Goal: Information Seeking & Learning: Learn about a topic

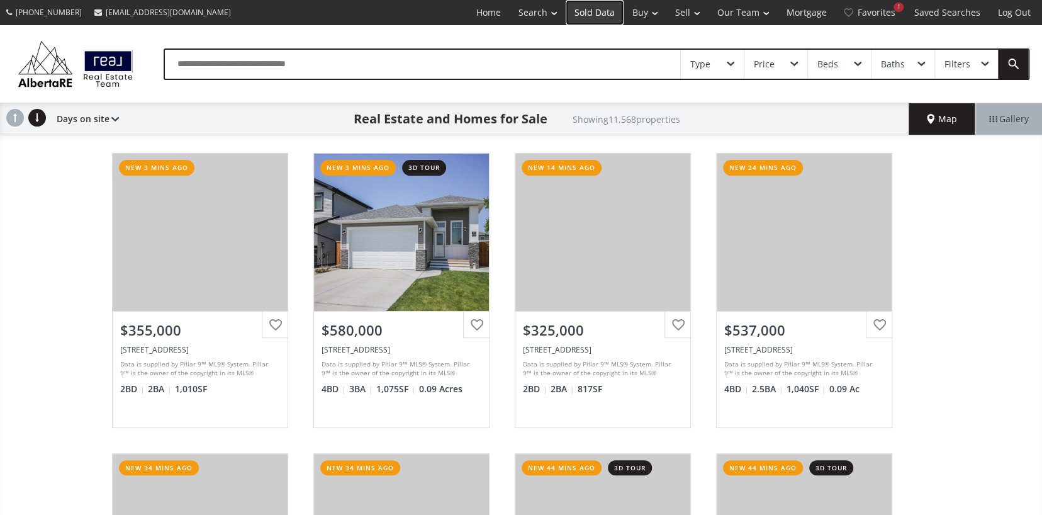
click at [590, 12] on link "Sold Data" at bounding box center [595, 12] width 58 height 25
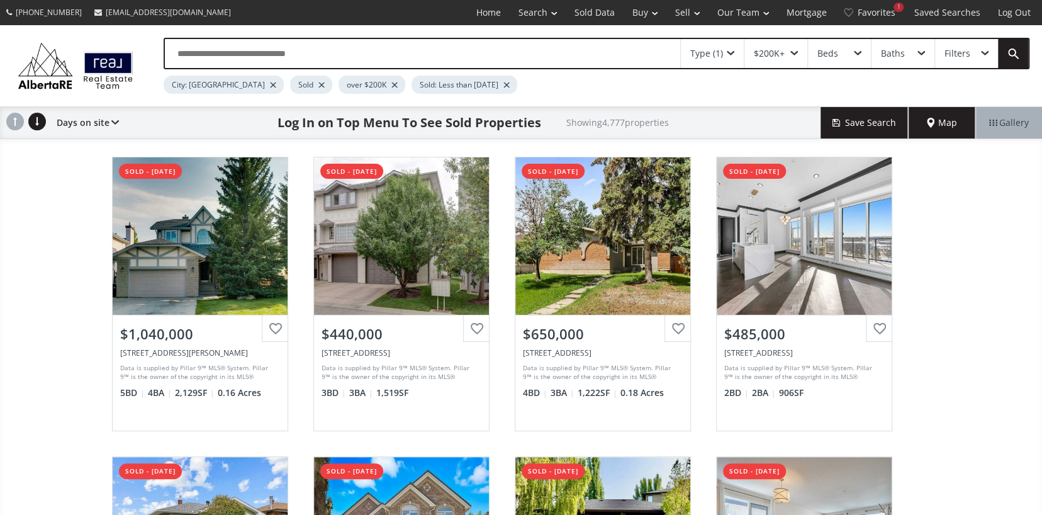
click at [793, 56] on div "$200K+" at bounding box center [776, 53] width 63 height 29
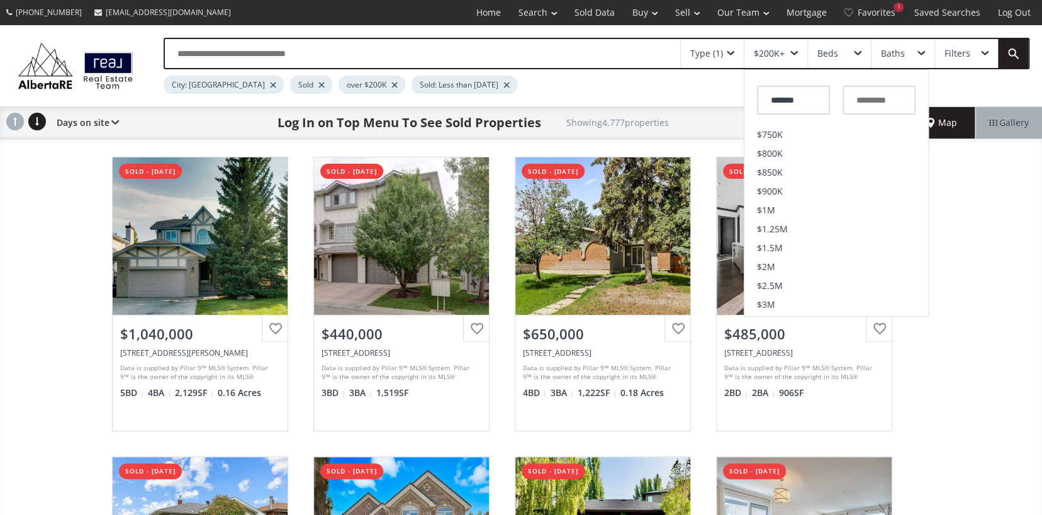
scroll to position [433, 0]
click at [776, 133] on li "$2M" at bounding box center [837, 131] width 184 height 19
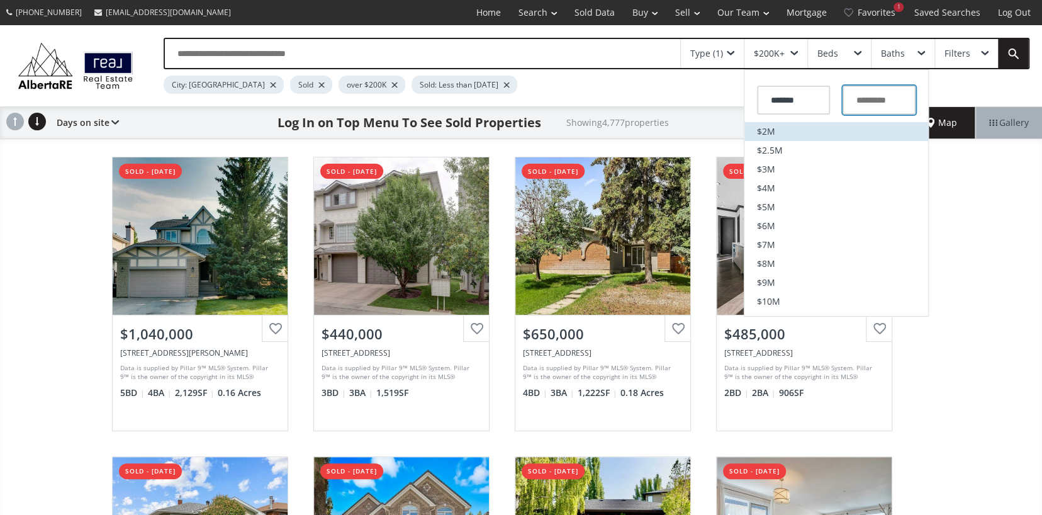
type input "*********"
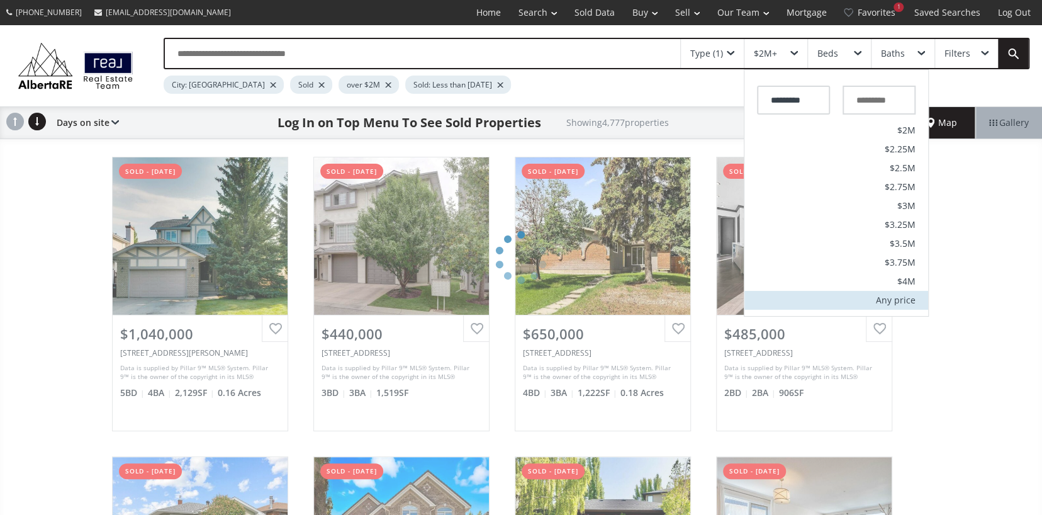
click at [878, 300] on div "Any price" at bounding box center [896, 300] width 40 height 9
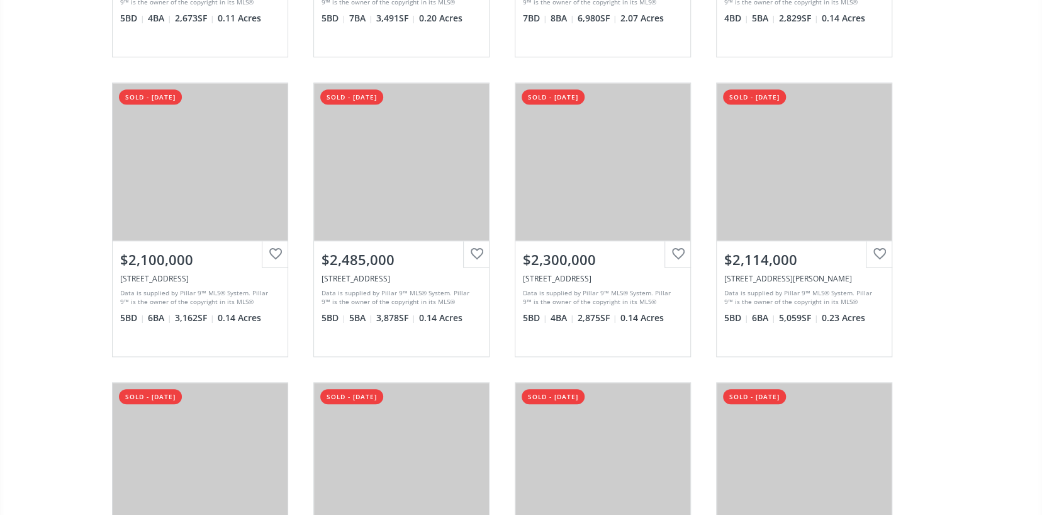
scroll to position [881, 0]
